Goal: Information Seeking & Learning: Learn about a topic

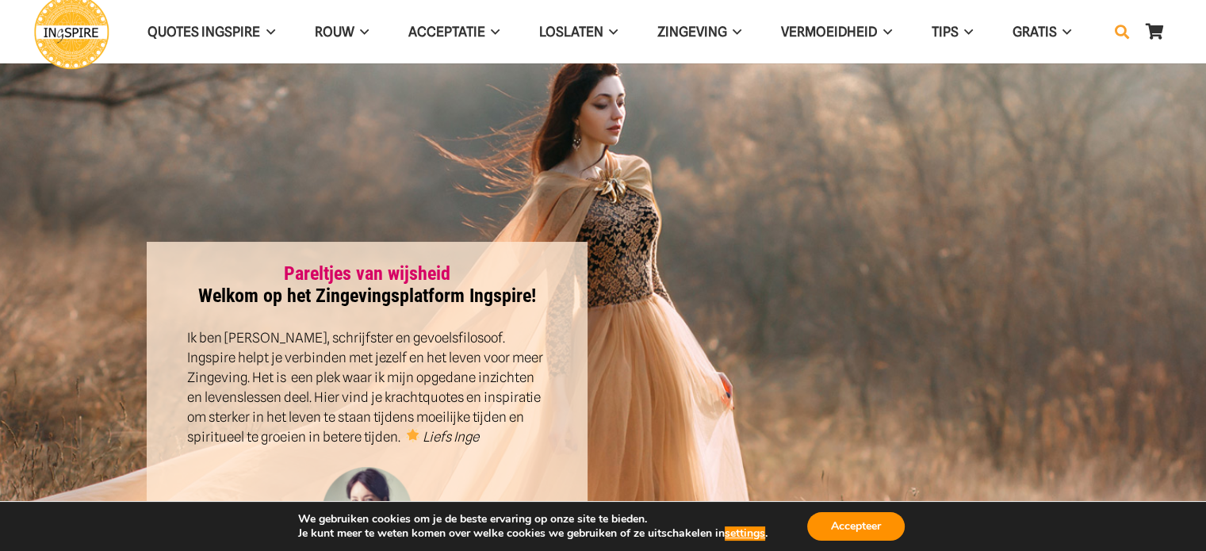
click at [1123, 30] on icon "Zoeken" at bounding box center [1122, 32] width 14 height 40
drag, startPoint x: 860, startPoint y: 525, endPoint x: 958, endPoint y: 390, distance: 166.9
click at [860, 523] on button "Accepteer" at bounding box center [856, 526] width 98 height 29
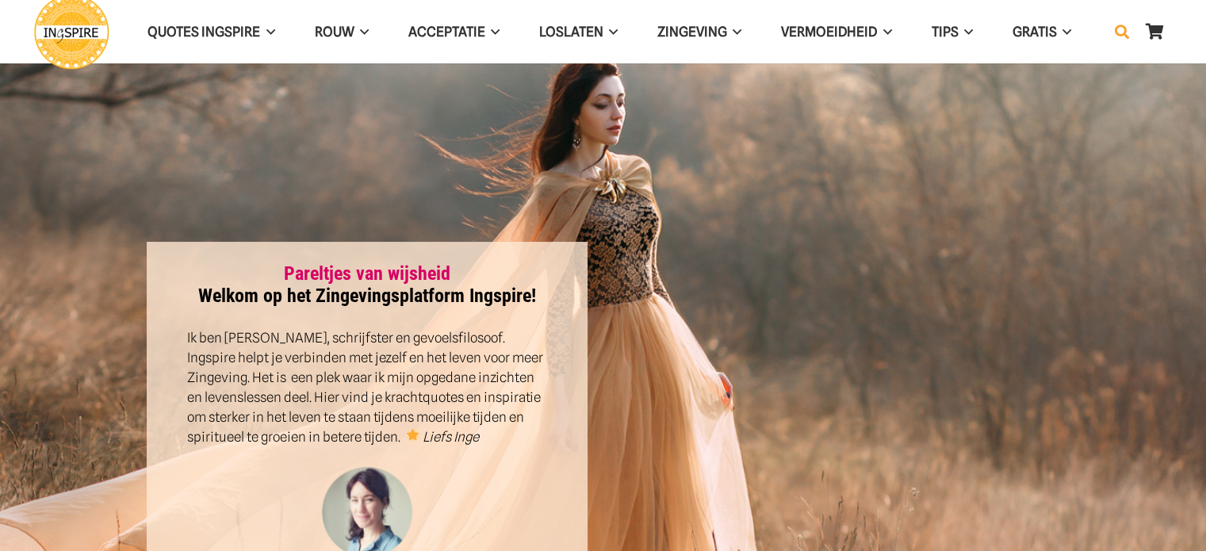
click at [1121, 26] on icon "Zoeken" at bounding box center [1122, 32] width 14 height 40
click at [720, 283] on div at bounding box center [840, 420] width 473 height 325
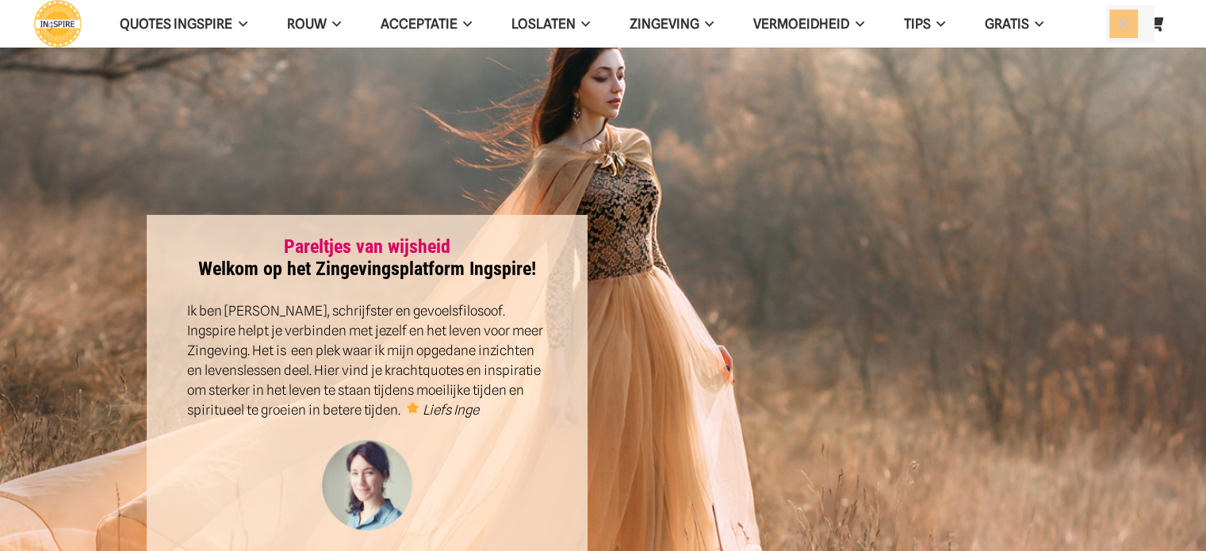
scroll to position [0, 0]
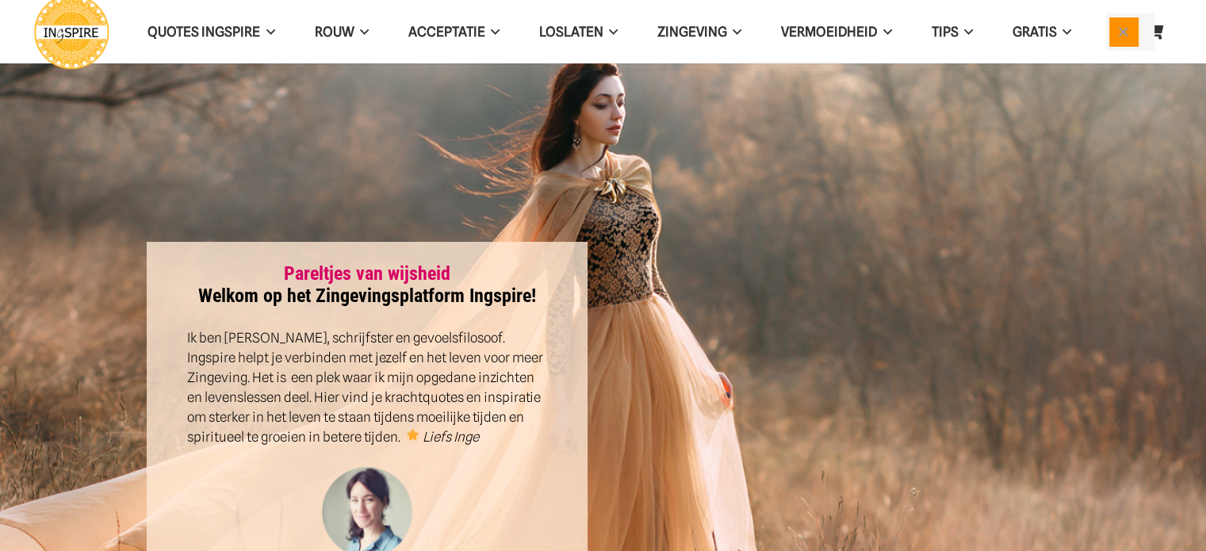
click at [1122, 32] on button "Sluiten" at bounding box center [1124, 31] width 29 height 29
click at [1118, 31] on icon "Zoeken" at bounding box center [1122, 32] width 14 height 40
click at [1119, 29] on button "Sluiten" at bounding box center [1124, 31] width 29 height 29
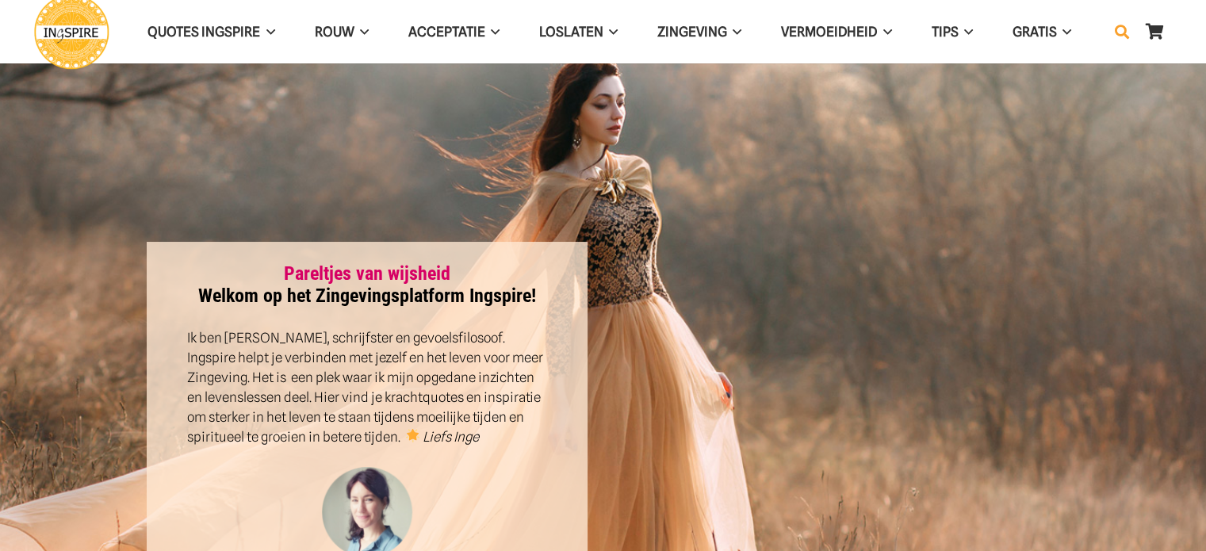
click at [1121, 33] on icon "Zoeken" at bounding box center [1122, 32] width 14 height 40
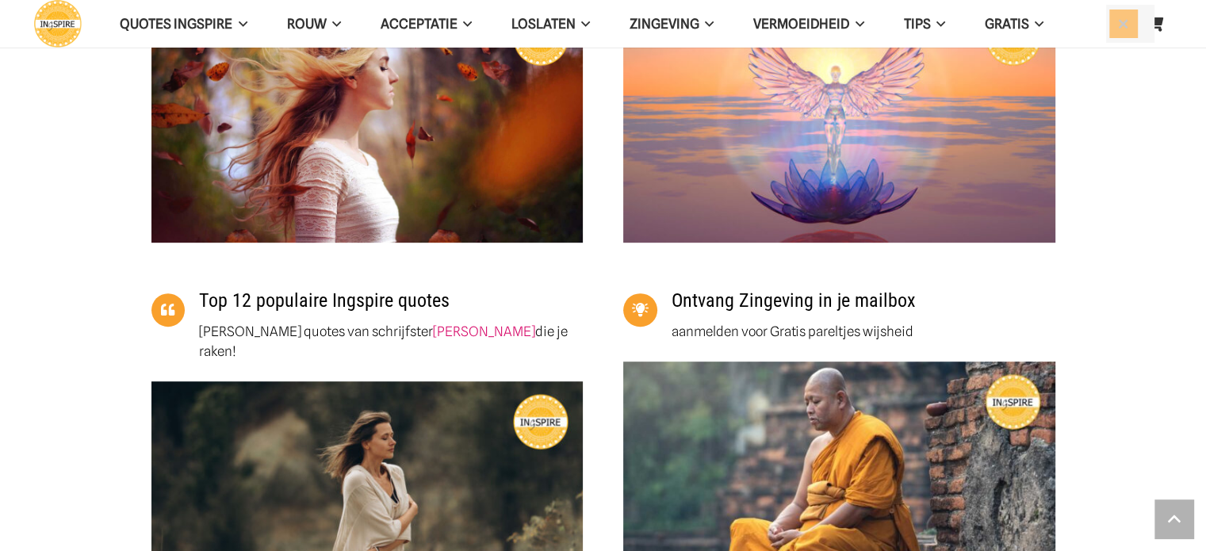
scroll to position [872, 0]
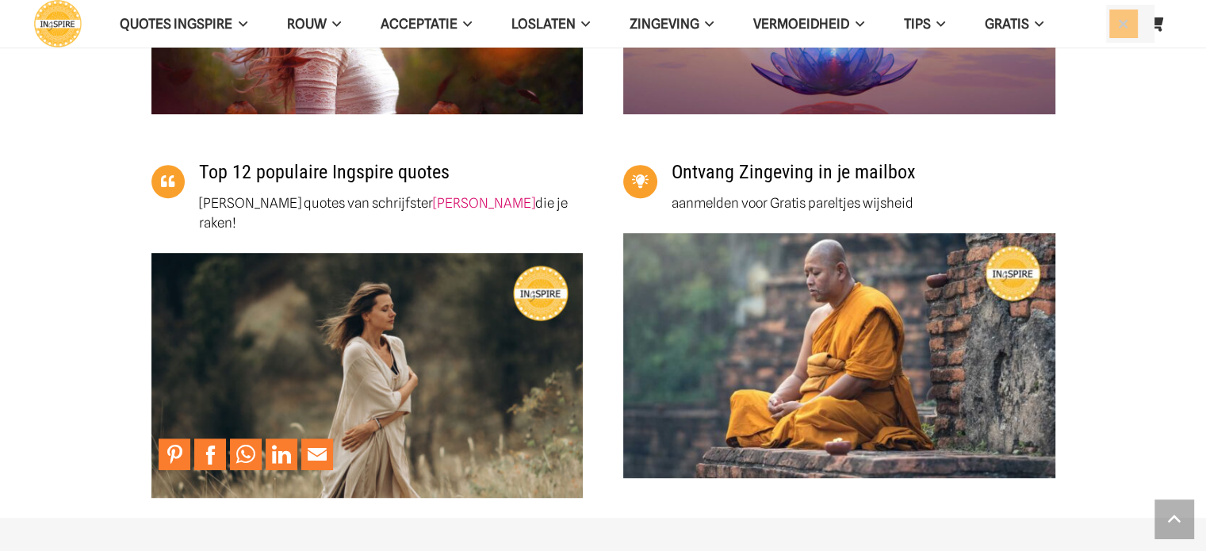
type input "hers"
click at [408, 358] on img "de mooiste Ingspire quotes van 2025 met citaten van schrijfster Inge Geertzen o…" at bounding box center [367, 375] width 432 height 244
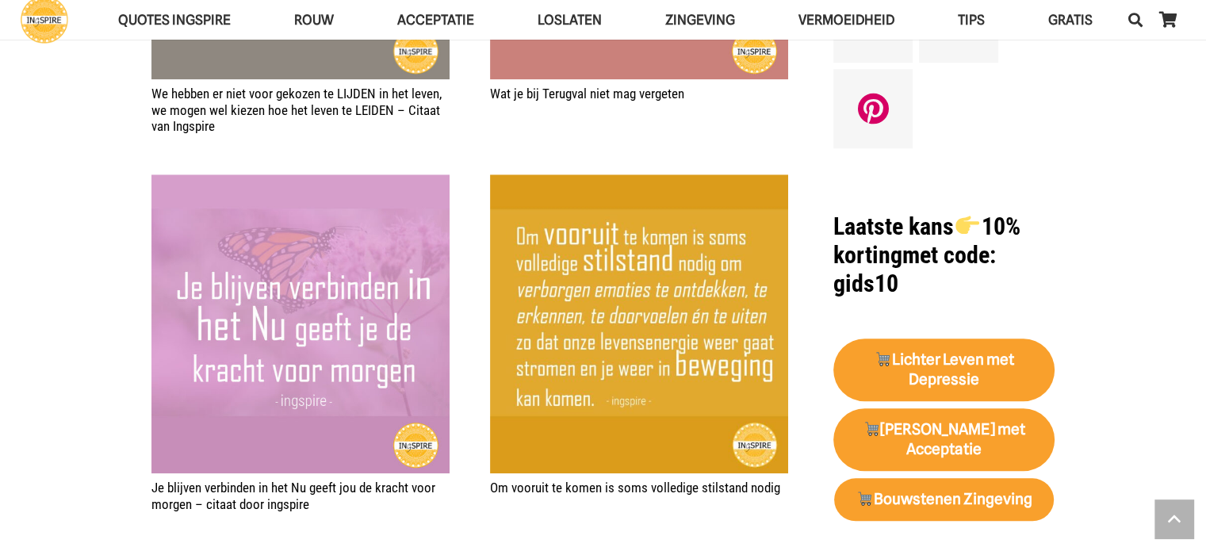
scroll to position [1666, 0]
